Goal: Information Seeking & Learning: Learn about a topic

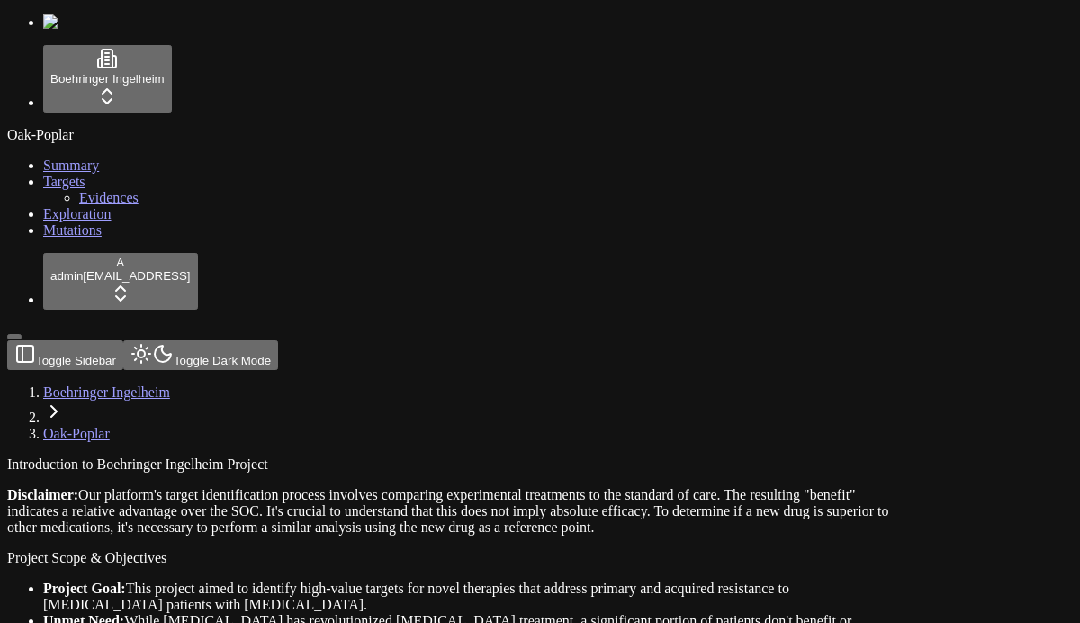
click at [102, 238] on link "Mutations" at bounding box center [72, 229] width 58 height 15
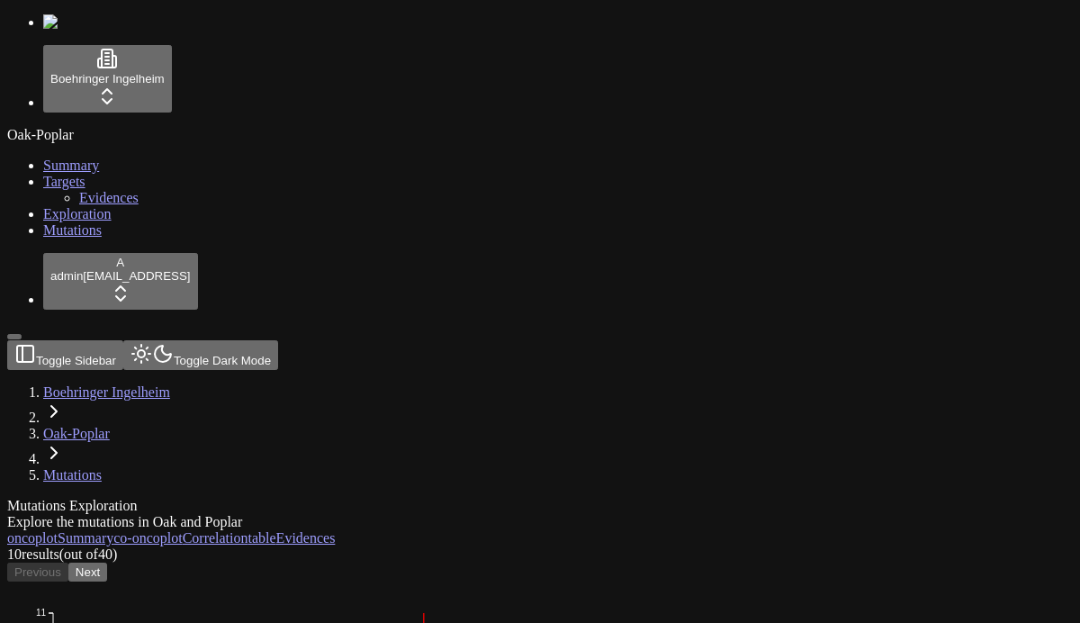
click at [105, 238] on div "Oak-Poplar Summary Targets Evidences Exploration Mutations" at bounding box center [539, 183] width 1065 height 112
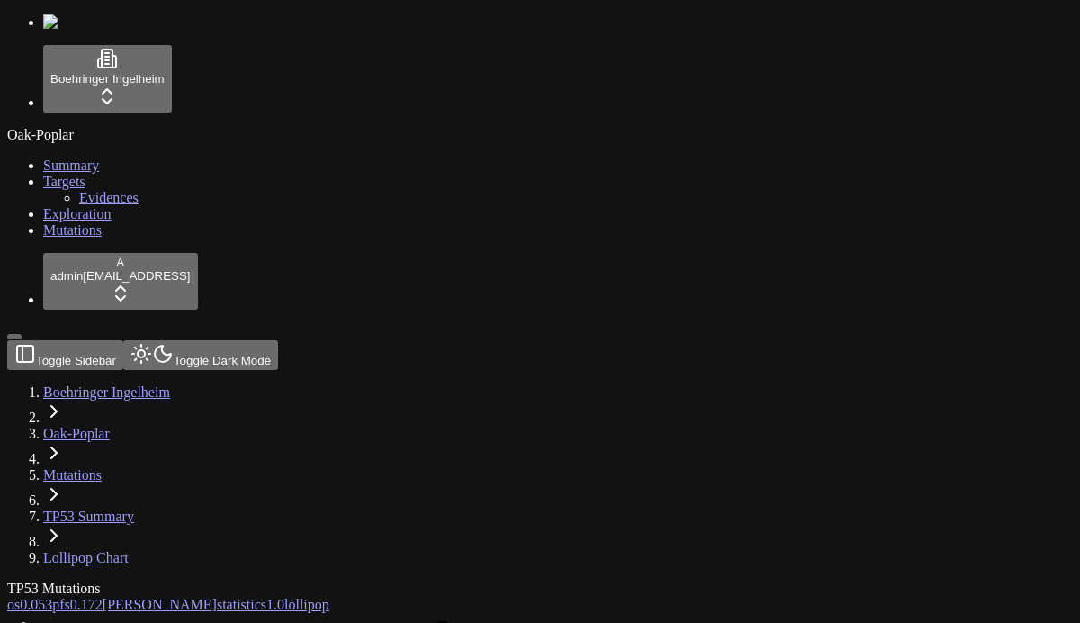
click at [20, 597] on span "os" at bounding box center [13, 604] width 13 height 15
click at [475, 580] on div "TP53 Mutations os 0.053 pfs 0.172 [PERSON_NAME] statistics 1.0 lollipop" at bounding box center [453, 596] width 893 height 32
click at [52, 597] on span "0.053" at bounding box center [36, 604] width 32 height 15
click at [20, 597] on span "os" at bounding box center [13, 604] width 13 height 15
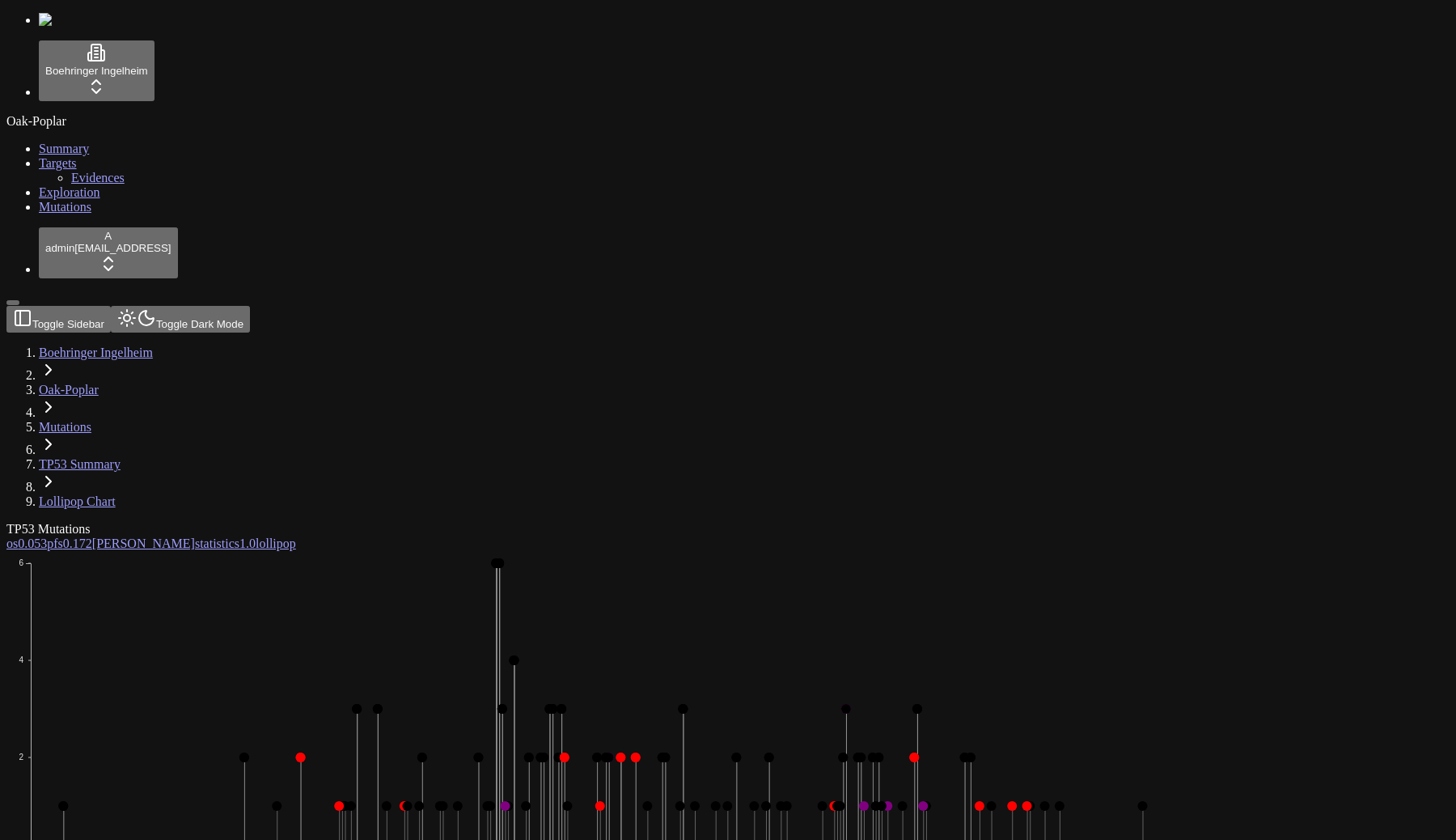
scroll to position [11, 0]
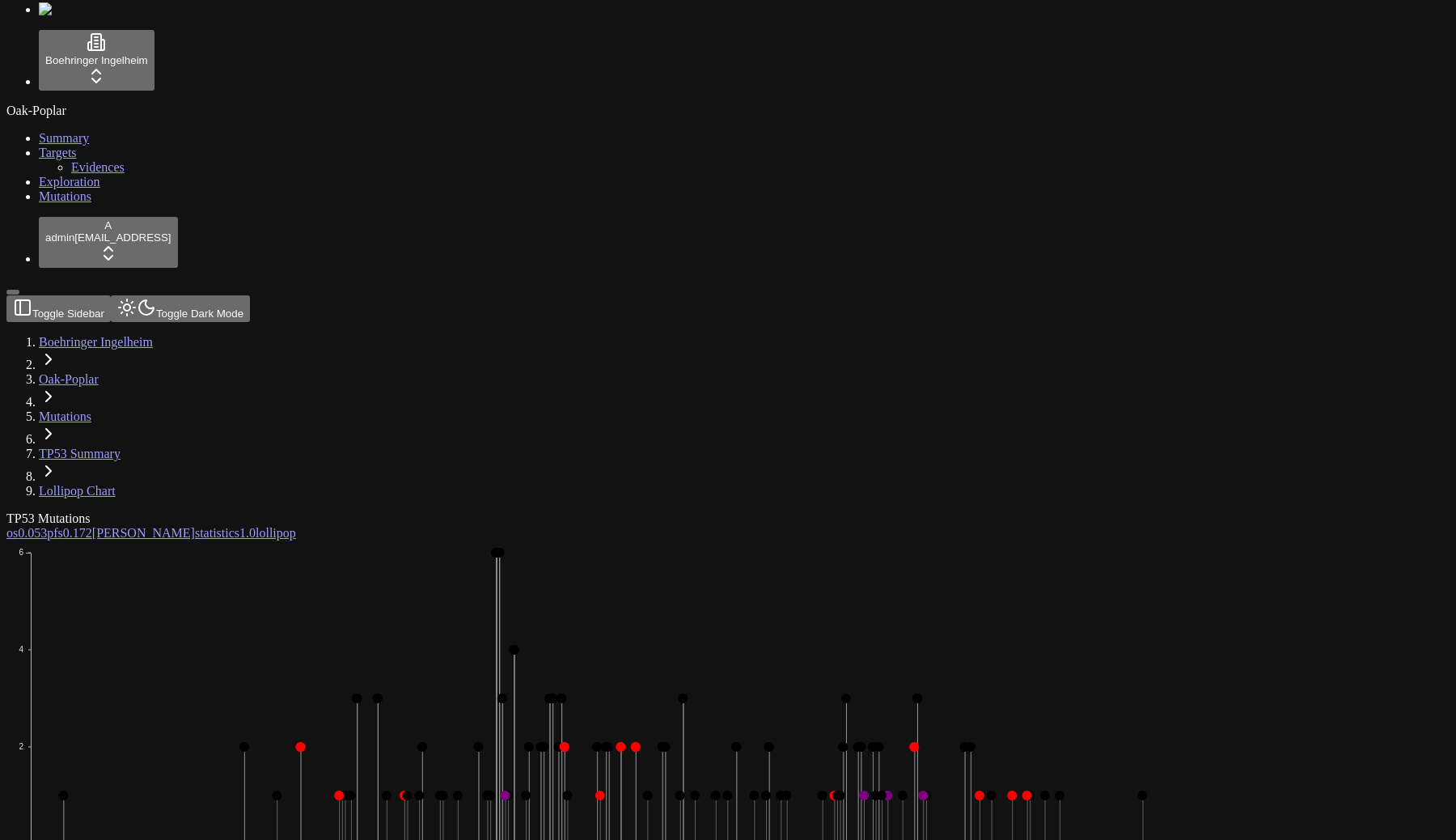
click at [255, 526] on span "1.0" at bounding box center [247, 532] width 16 height 13
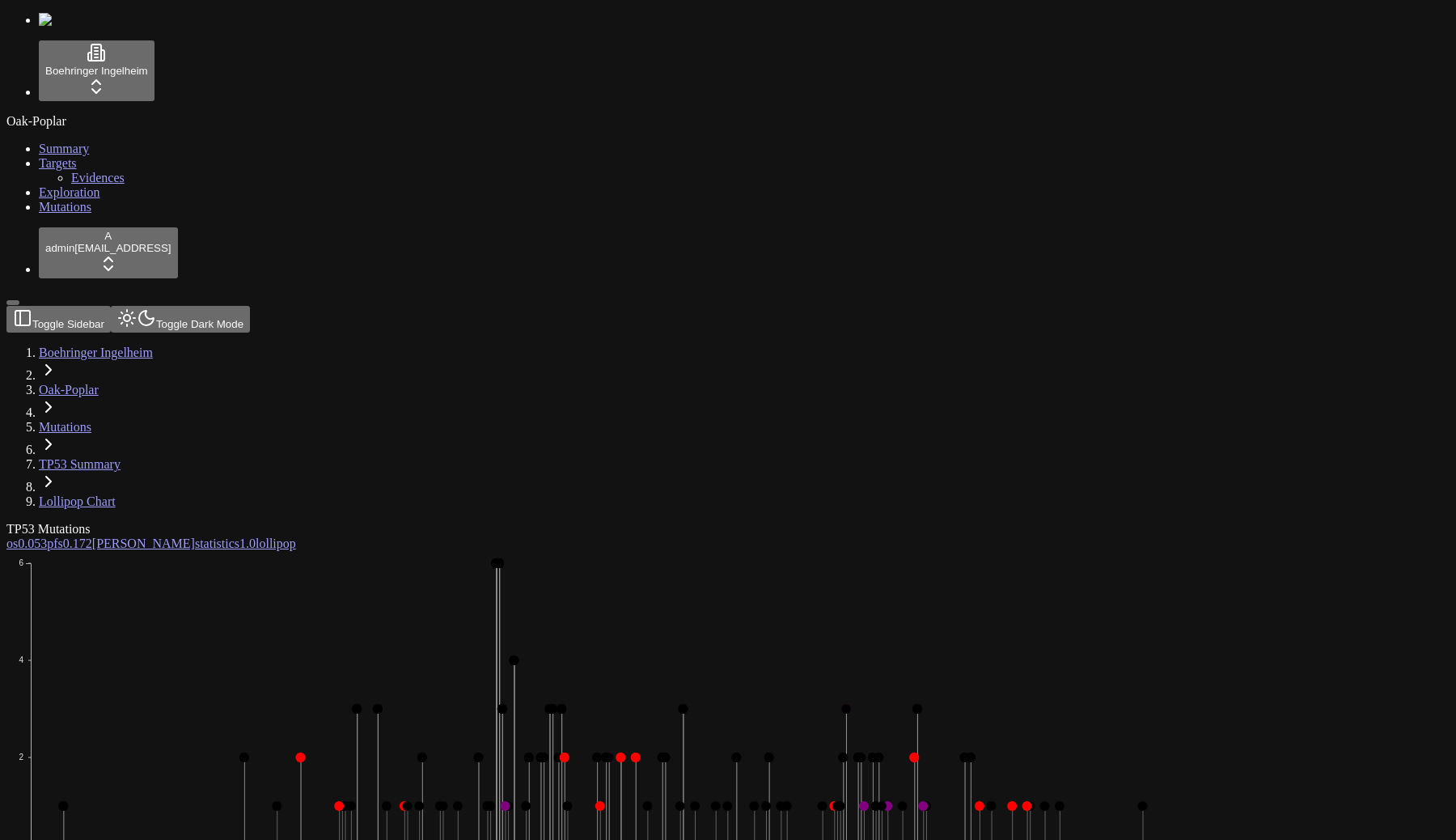
scroll to position [11, 0]
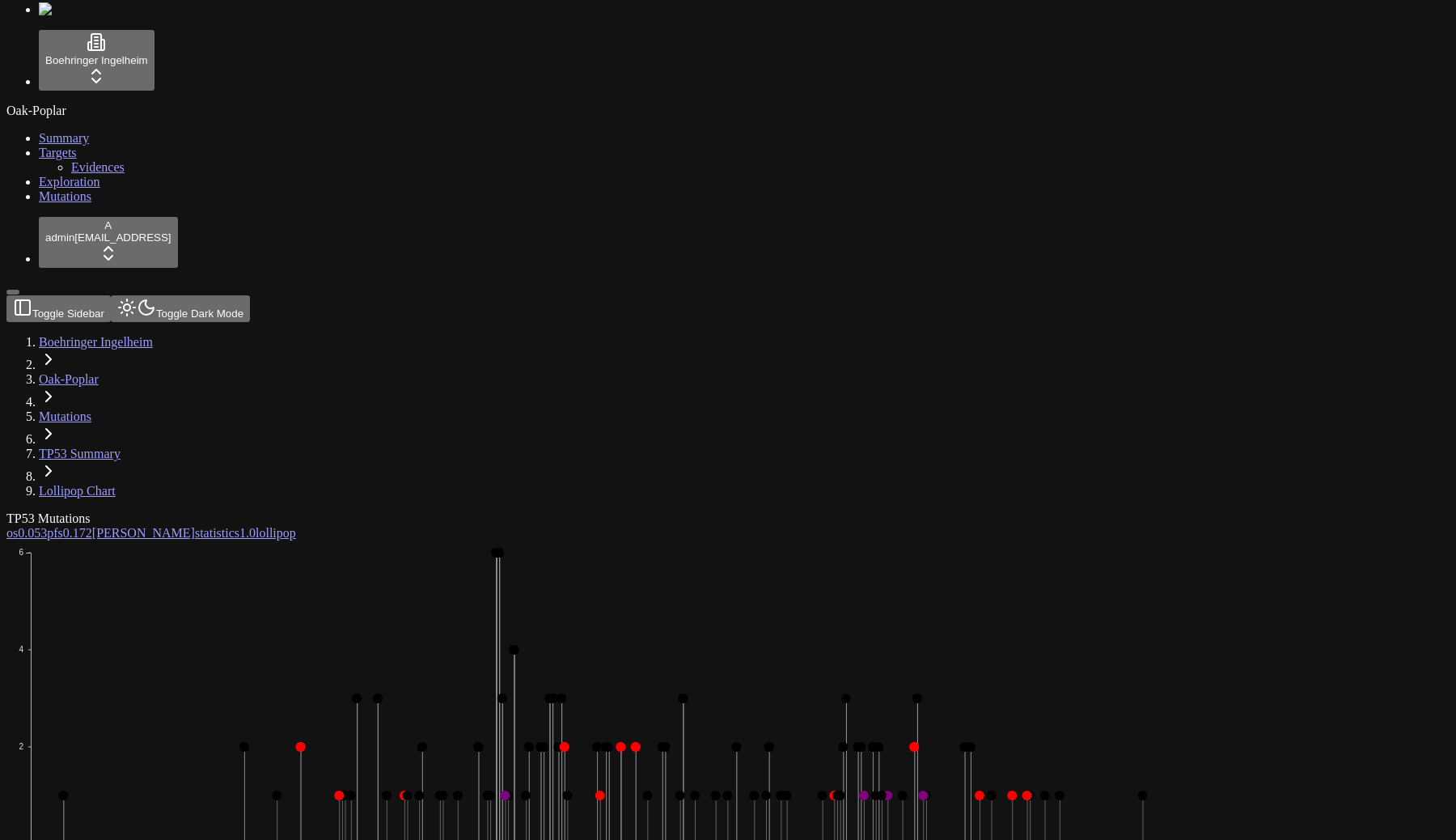
click at [834, 512] on div "TP53 Mutations" at bounding box center [650, 519] width 1288 height 14
click at [47, 526] on link "os 0.053" at bounding box center [26, 532] width 40 height 13
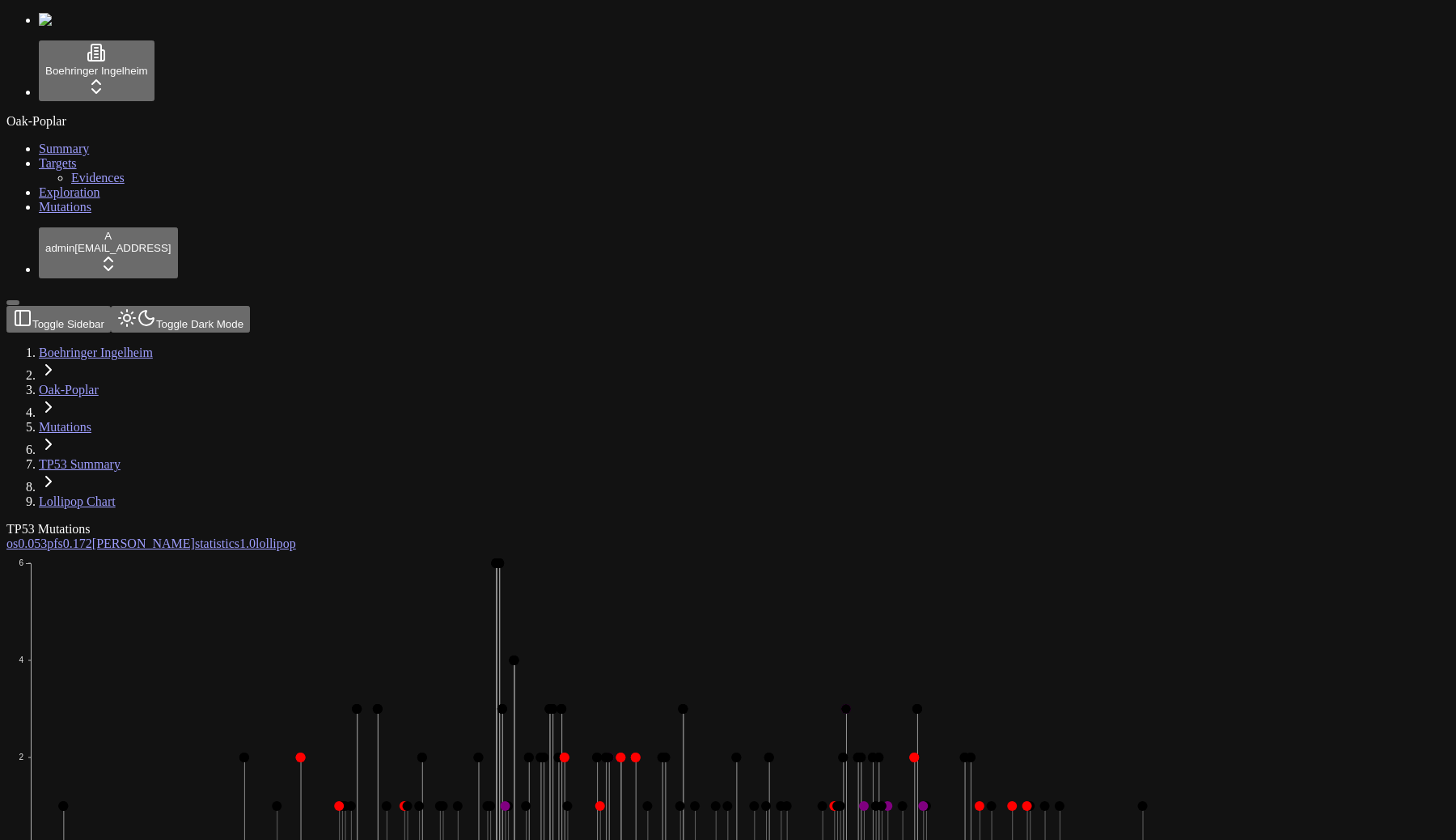
click at [47, 537] on link "os 0.053" at bounding box center [26, 543] width 40 height 13
click at [18, 537] on span "os" at bounding box center [12, 543] width 12 height 13
click at [47, 537] on span "0.053" at bounding box center [32, 543] width 29 height 13
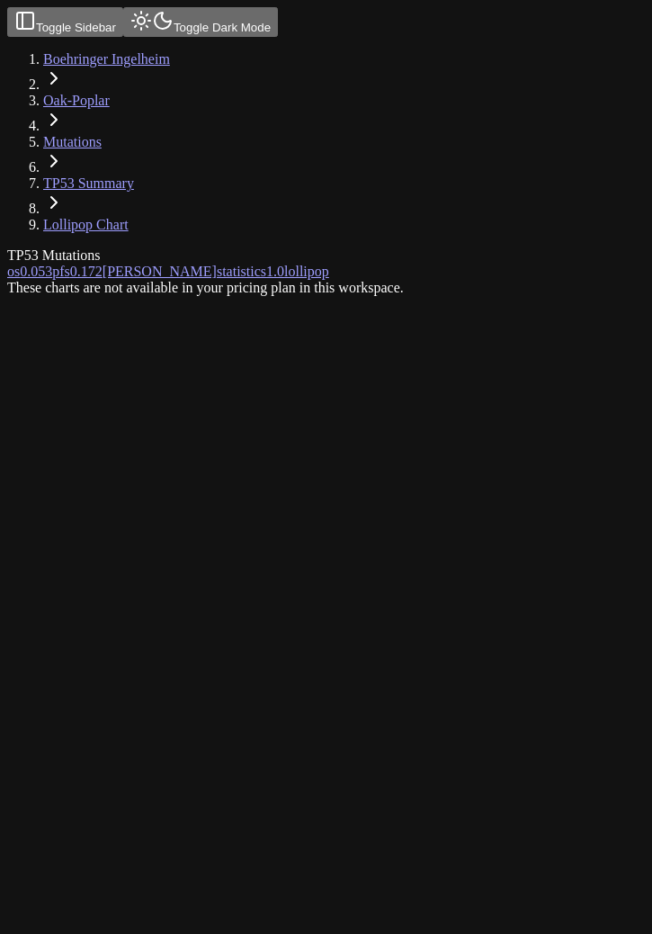
click at [301, 296] on div "These charts are not available in your pricing plan in this workspace." at bounding box center [239, 288] width 465 height 16
click at [105, 296] on div "These charts are not available in your pricing plan in this workspace." at bounding box center [239, 288] width 465 height 16
click at [301, 296] on div "These charts are not available in your pricing plan in this workspace." at bounding box center [239, 288] width 465 height 16
click at [318, 296] on div "These charts are not available in your pricing plan in this workspace." at bounding box center [239, 288] width 465 height 16
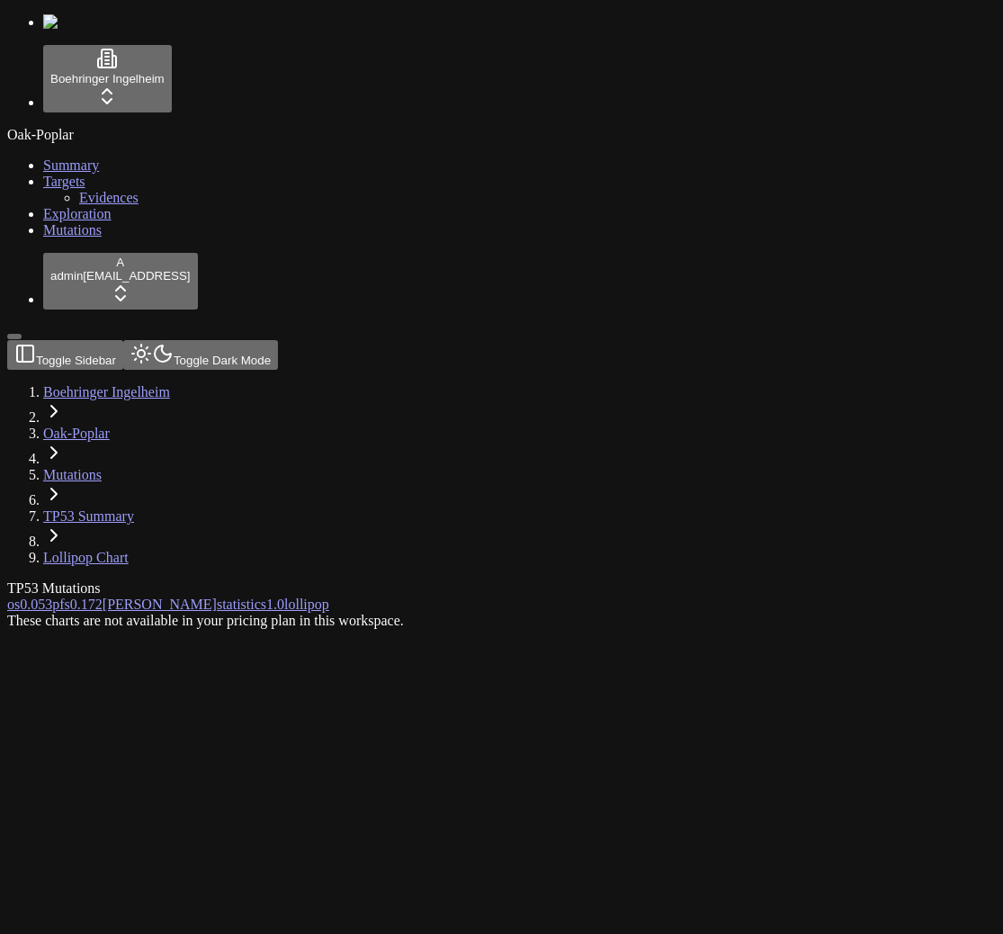
click at [262, 613] on div "These charts are not available in your pricing plan in this workspace." at bounding box center [415, 621] width 816 height 16
click at [128, 238] on div "Oak-Poplar Summary Targets Evidences Exploration Mutations" at bounding box center [501, 183] width 989 height 112
click at [115, 238] on div "Oak-Poplar Summary Targets Evidences Exploration Mutations" at bounding box center [501, 183] width 989 height 112
click at [114, 238] on div "Oak-Poplar Summary Targets Evidences Exploration Mutations" at bounding box center [501, 183] width 989 height 112
click at [97, 238] on div "Oak-Poplar Summary Targets Evidences Exploration Mutations" at bounding box center [501, 183] width 989 height 112
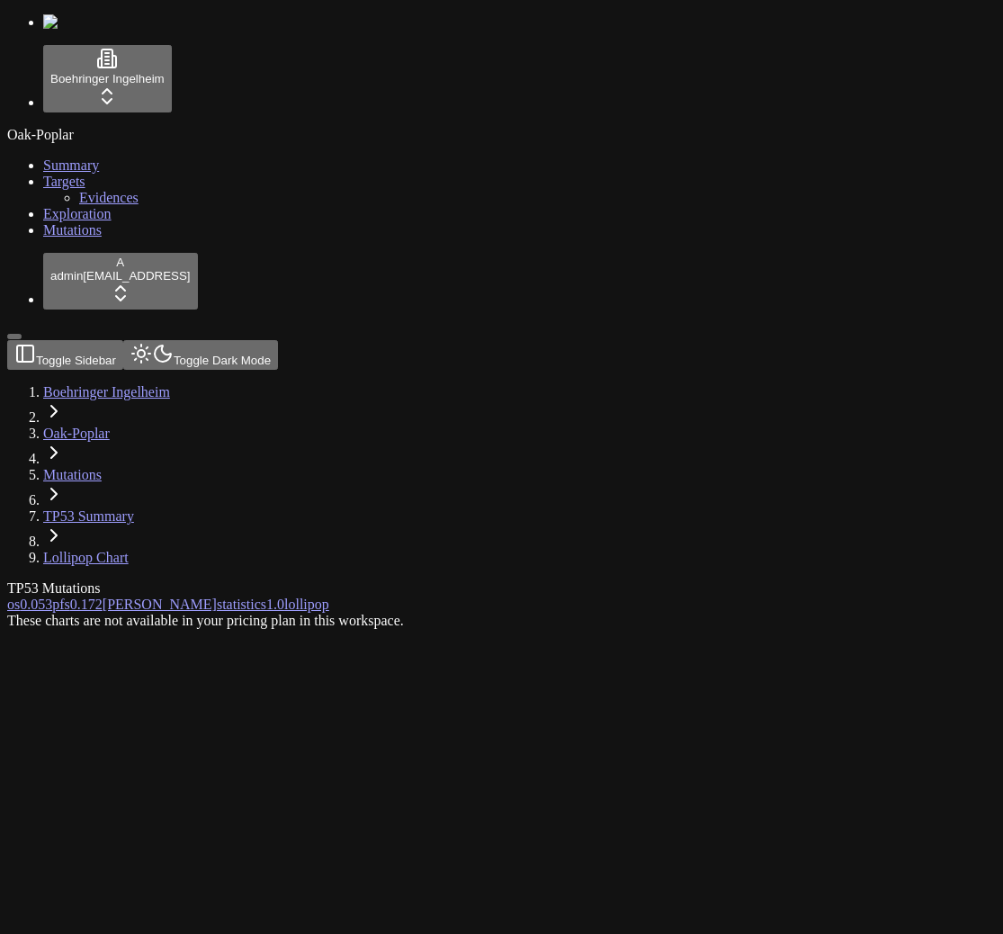
click at [669, 613] on div "These charts are not available in your pricing plan in this workspace." at bounding box center [415, 621] width 816 height 16
click at [227, 613] on div "These charts are not available in your pricing plan in this workspace." at bounding box center [415, 621] width 816 height 16
click at [52, 597] on link "os 0.053" at bounding box center [29, 604] width 45 height 15
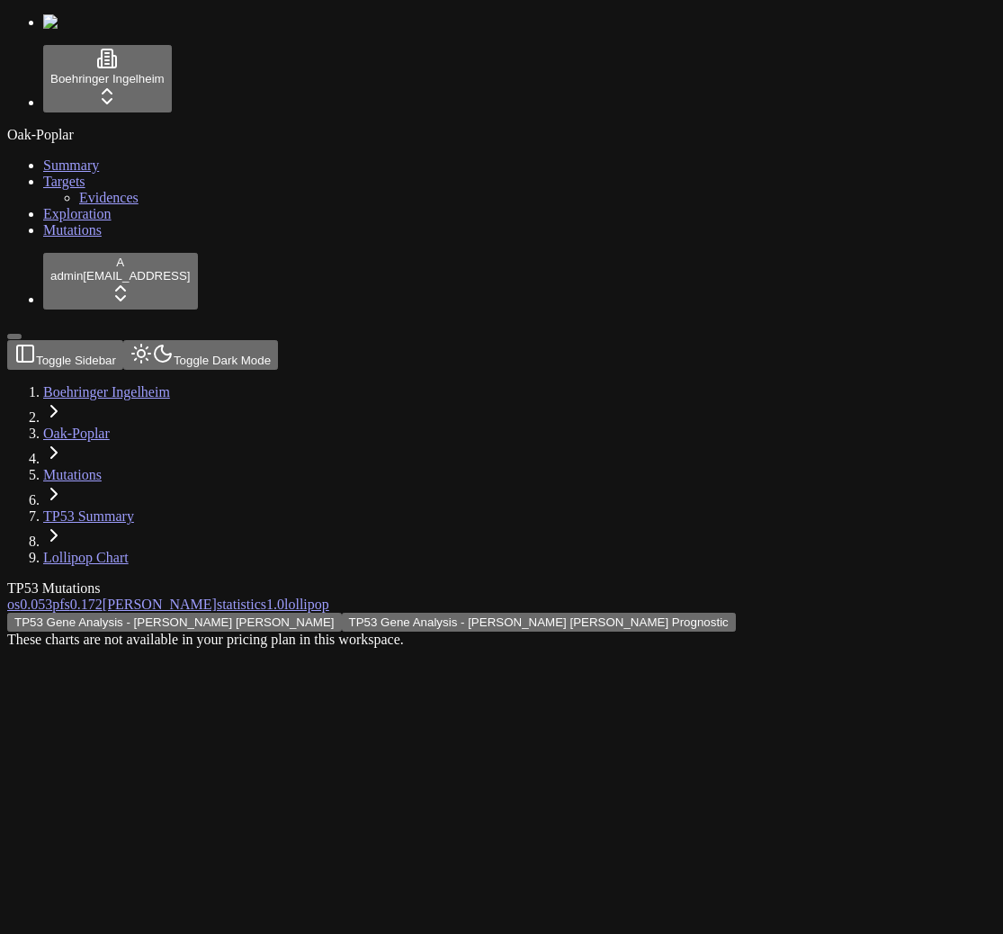
click at [653, 613] on button "TP53 Gene Analysis - [PERSON_NAME] [PERSON_NAME] Prognostic" at bounding box center [539, 622] width 394 height 19
click at [342, 613] on button "TP53 Gene Analysis - Kaplan Meier" at bounding box center [174, 622] width 335 height 19
click at [594, 613] on button "TP53 Gene Analysis - [PERSON_NAME] [PERSON_NAME] Prognostic" at bounding box center [539, 622] width 394 height 19
click at [342, 613] on button "TP53 Gene Analysis - [PERSON_NAME] [PERSON_NAME]" at bounding box center [174, 622] width 335 height 19
click at [307, 613] on div "TP53 Gene Analysis - Kaplan Meier TP53 Gene Analysis - Kaplan Meier Prognostic …" at bounding box center [415, 630] width 816 height 35
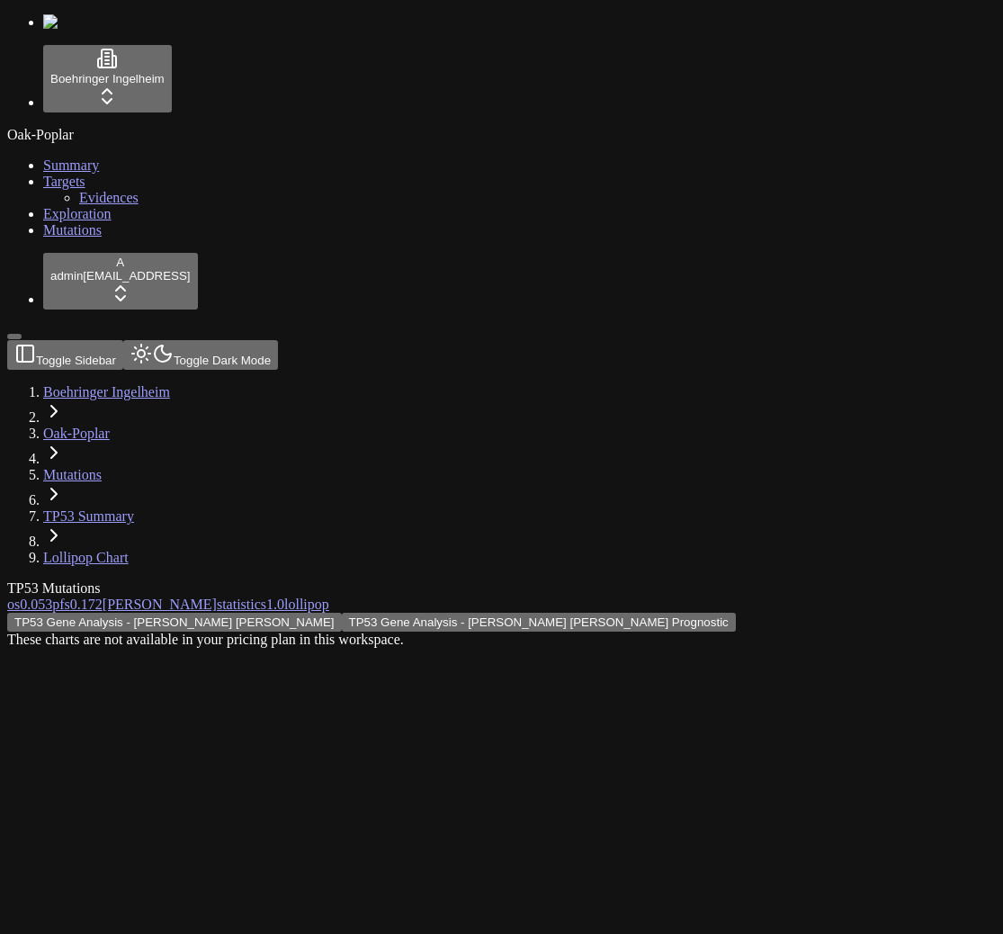
click at [643, 632] on div "These charts are not available in your pricing plan in this workspace." at bounding box center [415, 640] width 816 height 16
click at [560, 632] on div "These charts are not available in your pricing plan in this workspace." at bounding box center [415, 640] width 816 height 16
copy body "These charts are not available in your pricing plan in this workspace."
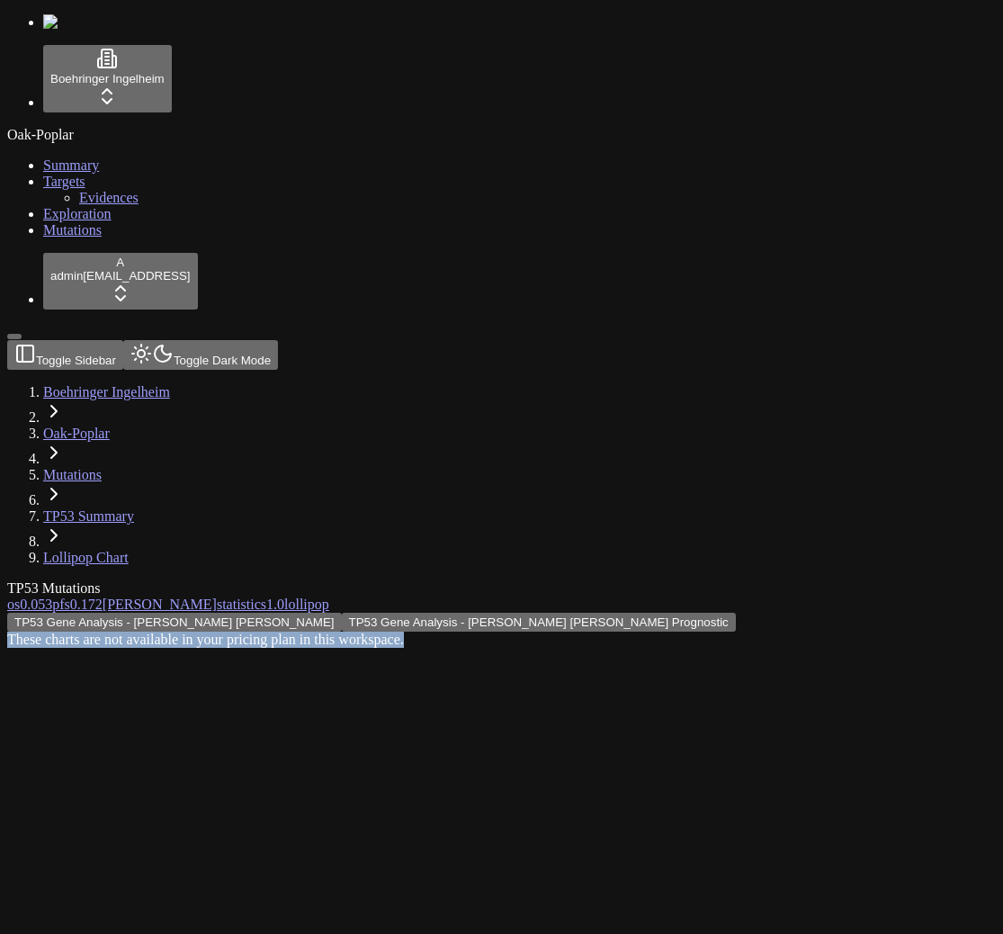
click at [411, 632] on div "These charts are not available in your pricing plan in this workspace." at bounding box center [415, 640] width 816 height 16
click at [384, 632] on div "These charts are not available in your pricing plan in this workspace." at bounding box center [415, 640] width 816 height 16
click at [498, 632] on div "These charts are not available in your pricing plan in this workspace." at bounding box center [415, 640] width 816 height 16
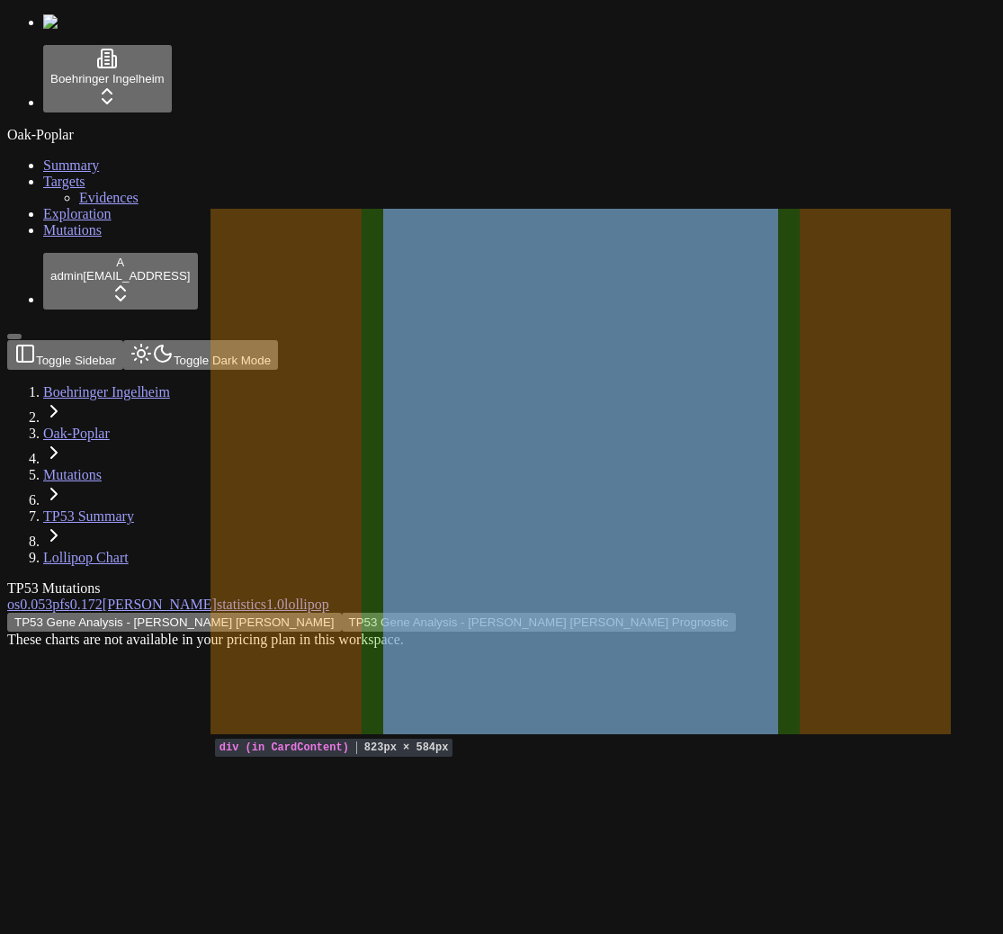
click at [466, 632] on div "These charts are not available in your pricing plan in this workspace." at bounding box center [415, 640] width 816 height 16
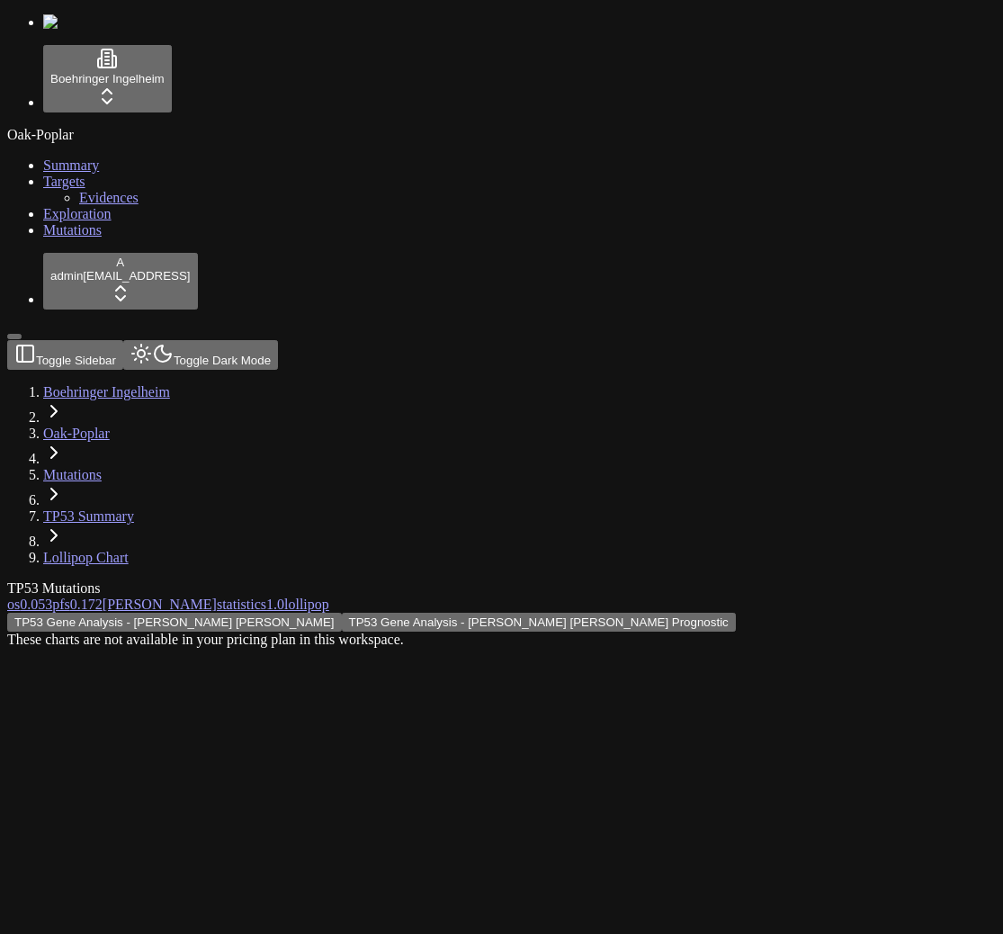
click at [529, 632] on div "These charts are not available in your pricing plan in this workspace." at bounding box center [415, 640] width 816 height 16
click at [309, 613] on div "TP53 Gene Analysis - Kaplan Meier TP53 Gene Analysis - Kaplan Meier Prognostic …" at bounding box center [415, 630] width 816 height 35
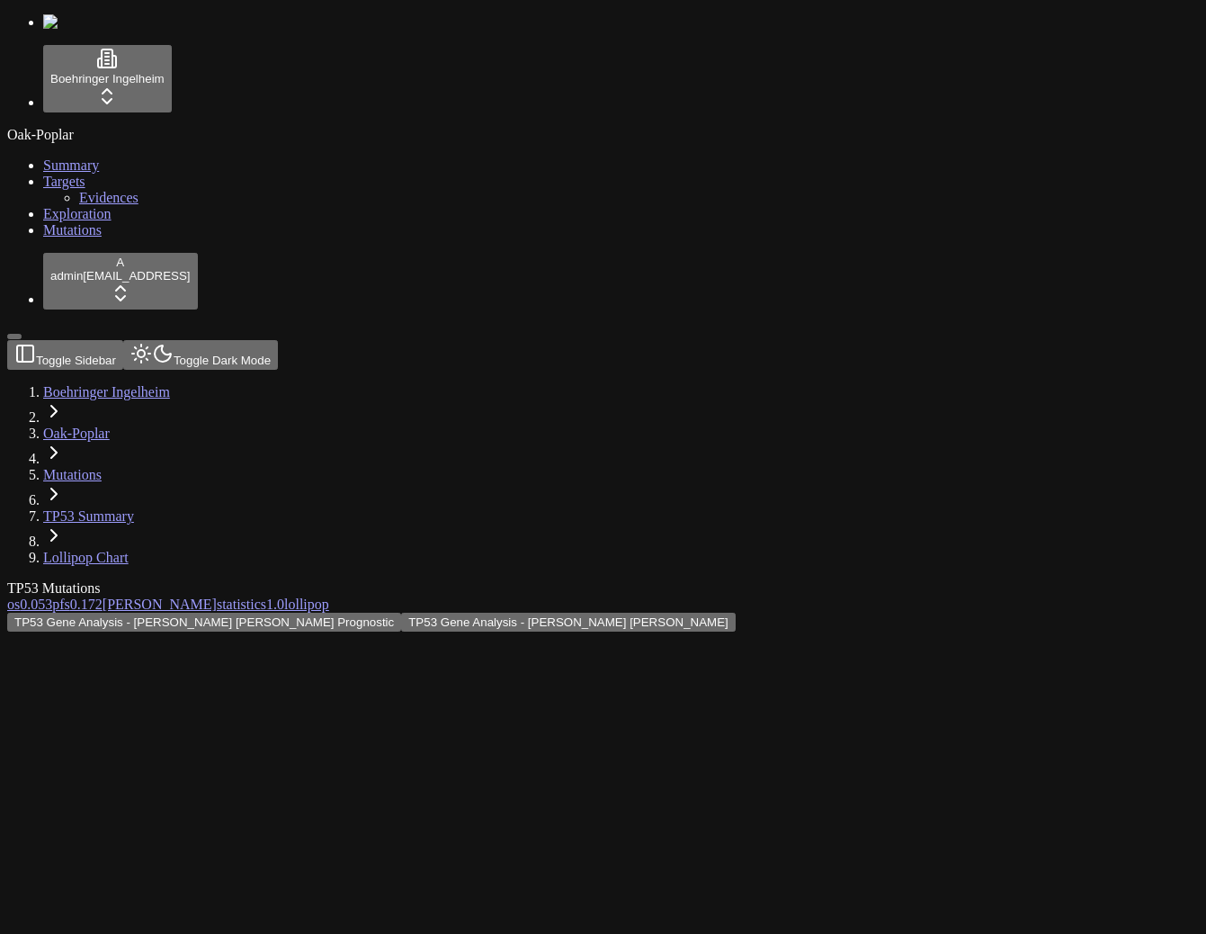
click at [440, 613] on div "TP53 Gene Analysis - [PERSON_NAME] [PERSON_NAME] Prognostic TP53 Gene Analysis …" at bounding box center [516, 622] width 1019 height 19
click at [283, 613] on div "TP53 Gene Analysis - [PERSON_NAME] [PERSON_NAME] Prognostic TP53 Gene Analysis …" at bounding box center [516, 630] width 1019 height 35
click at [434, 613] on div "TP53 Gene Analysis - [PERSON_NAME] [PERSON_NAME] Prognostic TP53 Gene Analysis …" at bounding box center [516, 630] width 1019 height 35
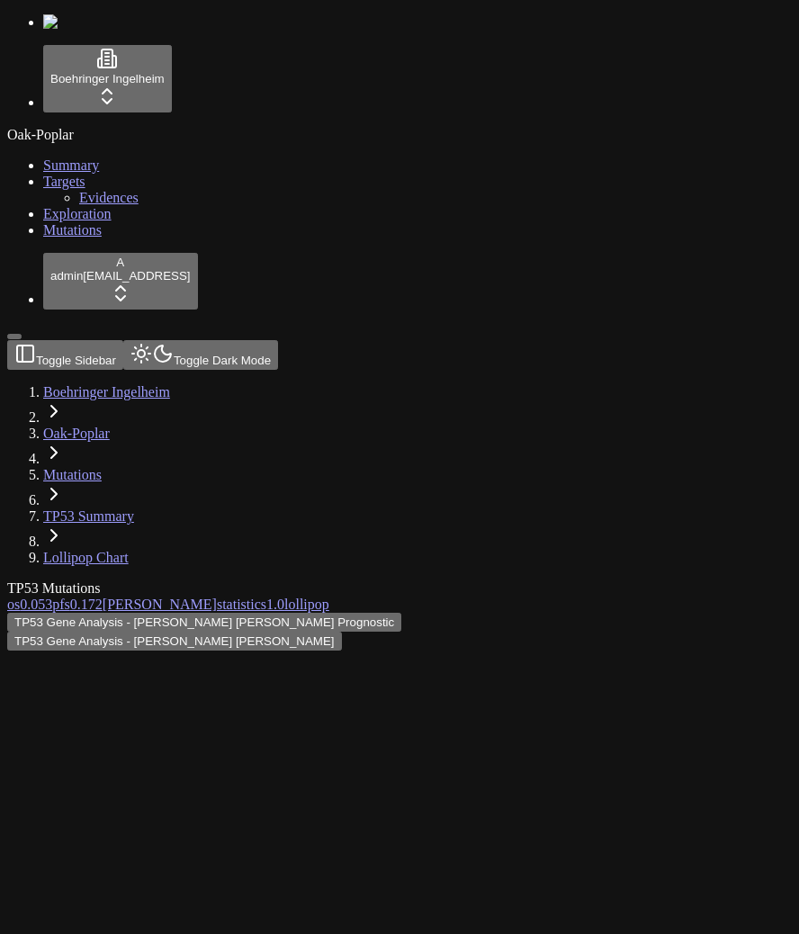
click at [349, 613] on div "TP53 Gene Analysis - Kaplan Meier Prognostic TP53 Gene Analysis - Kaplan Meier" at bounding box center [313, 632] width 612 height 38
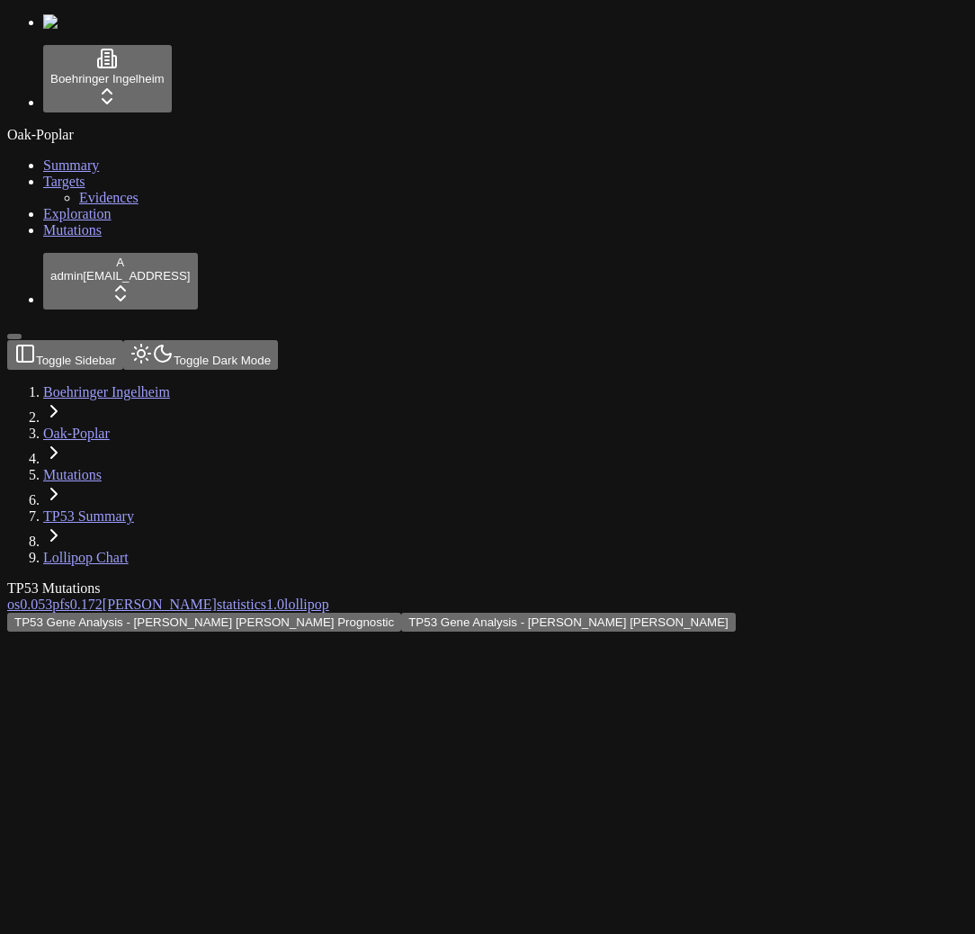
click at [193, 632] on div "TP53 Mutations os 0.053 pfs 0.172 [PERSON_NAME] statistics 1.0 lollipop TP53 Ge…" at bounding box center [401, 605] width 788 height 51
click at [676, 613] on button "TP53 Gene Analysis - [PERSON_NAME] [PERSON_NAME]" at bounding box center [568, 622] width 335 height 19
click at [401, 613] on button "TP53 Gene Analysis - [PERSON_NAME] [PERSON_NAME] Prognostic" at bounding box center [204, 622] width 394 height 19
click at [52, 597] on span "0.053" at bounding box center [36, 604] width 32 height 15
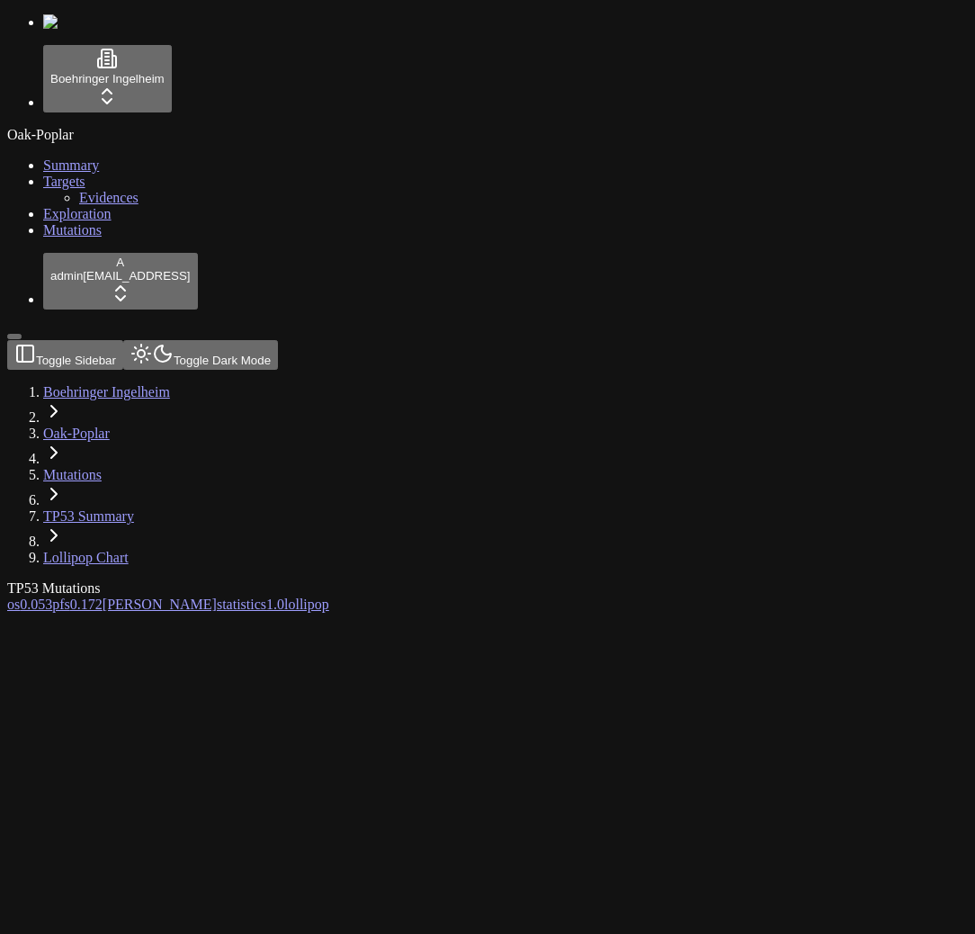
click at [479, 613] on div at bounding box center [401, 613] width 788 height 0
click at [152, 238] on div "Oak-Poplar Summary Targets Evidences Exploration Mutations" at bounding box center [487, 183] width 961 height 112
click at [148, 238] on div "Oak-Poplar Summary Targets Evidences Exploration Mutations" at bounding box center [487, 183] width 961 height 112
click at [367, 613] on div "These charts are not available in your pricing plan in this workspace." at bounding box center [401, 621] width 788 height 16
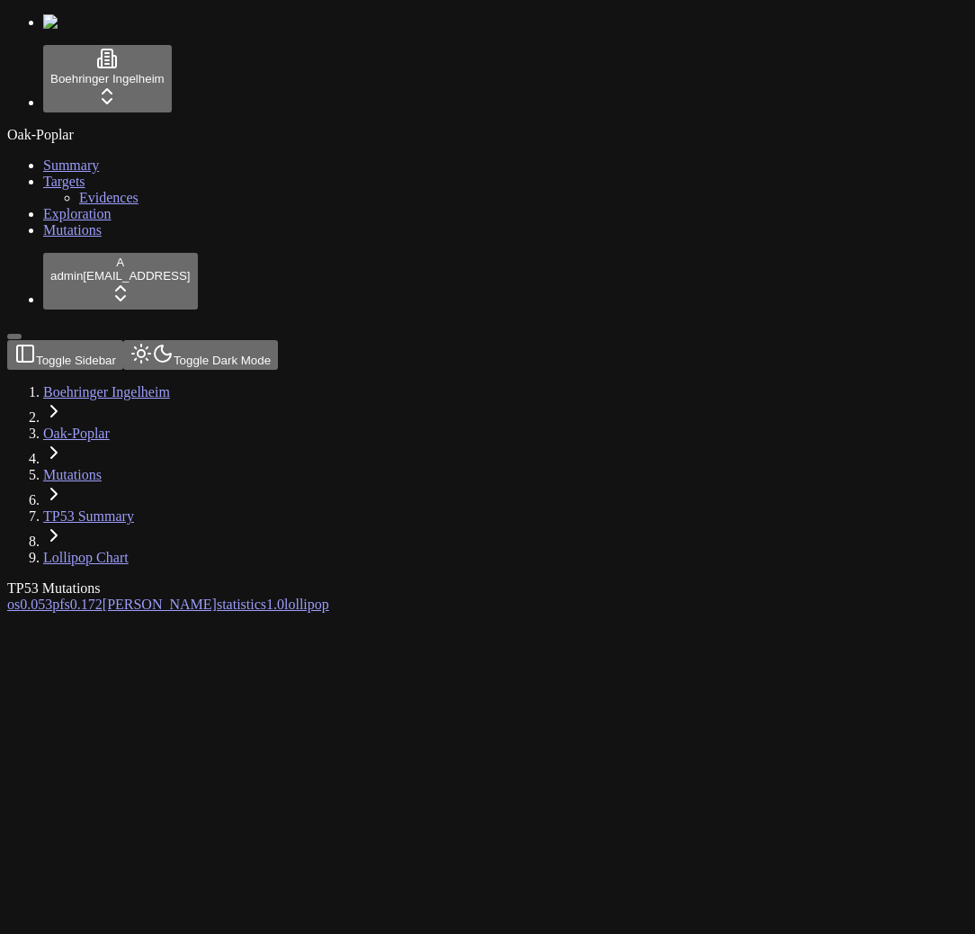
click at [111, 238] on div "Oak-Poplar Summary Targets Evidences Exploration Mutations" at bounding box center [487, 183] width 961 height 112
click at [327, 613] on div "These charts are not available in your pricing plan in this workspace." at bounding box center [401, 621] width 788 height 16
